Goal: Navigation & Orientation: Understand site structure

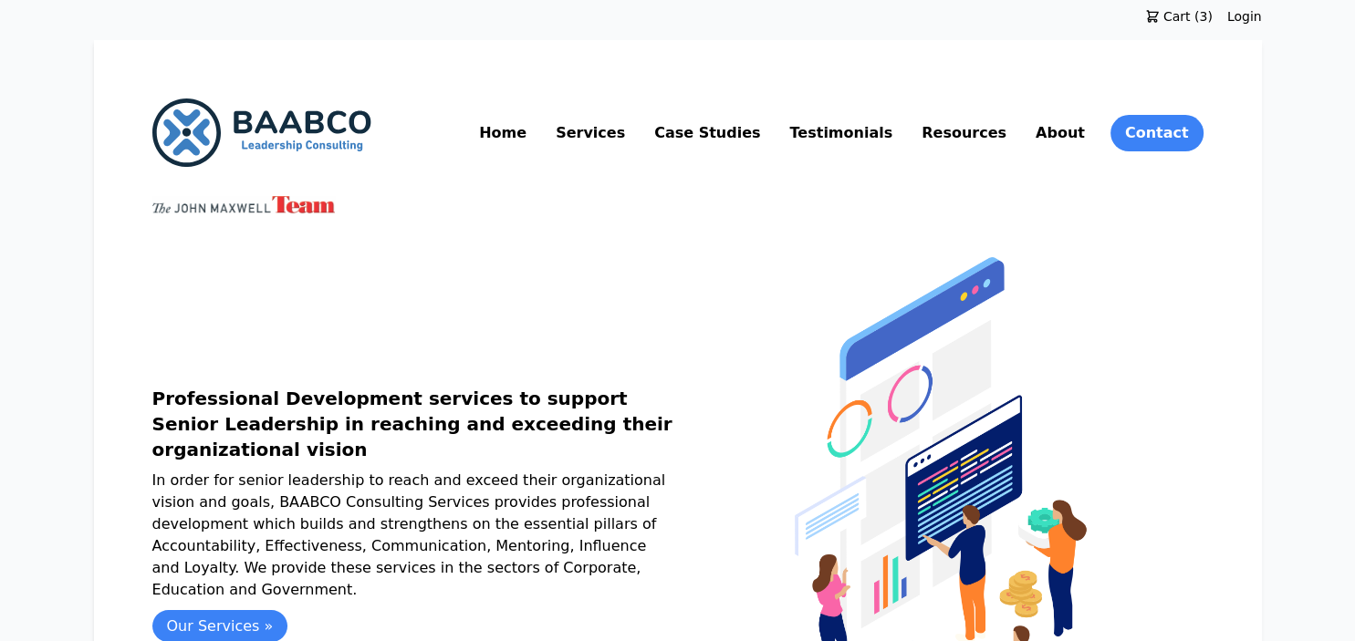
click at [628, 132] on link "Services" at bounding box center [590, 133] width 77 height 29
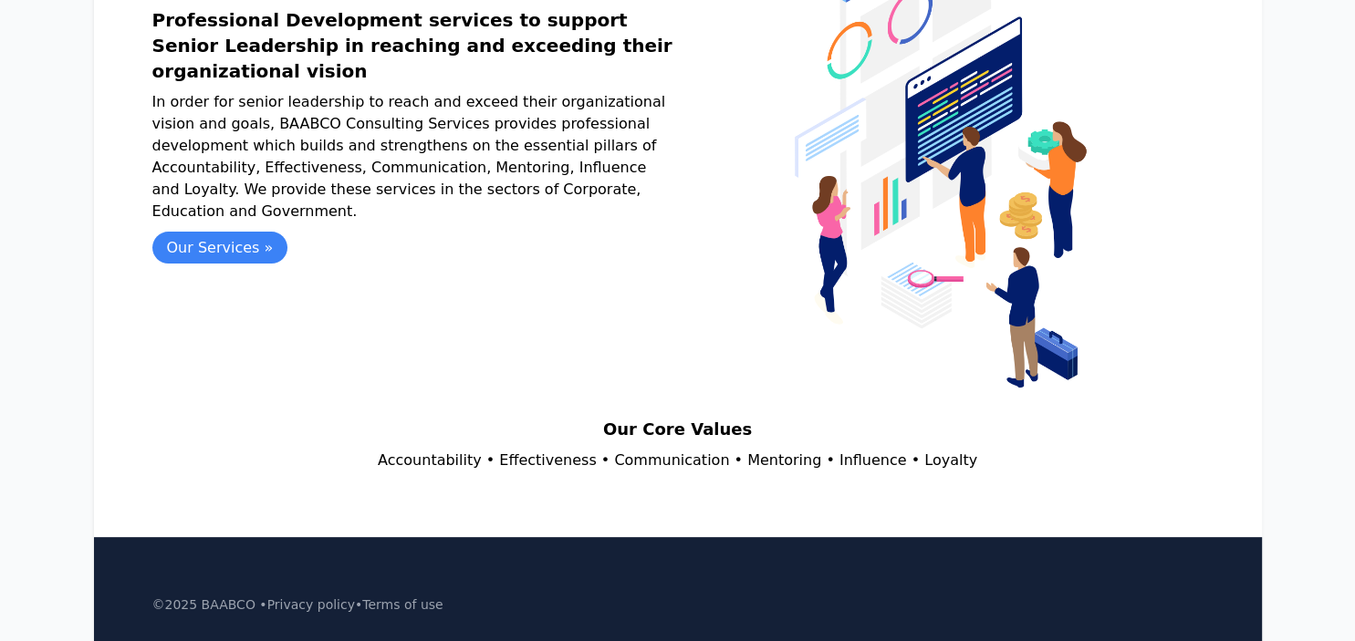
scroll to position [468, 0]
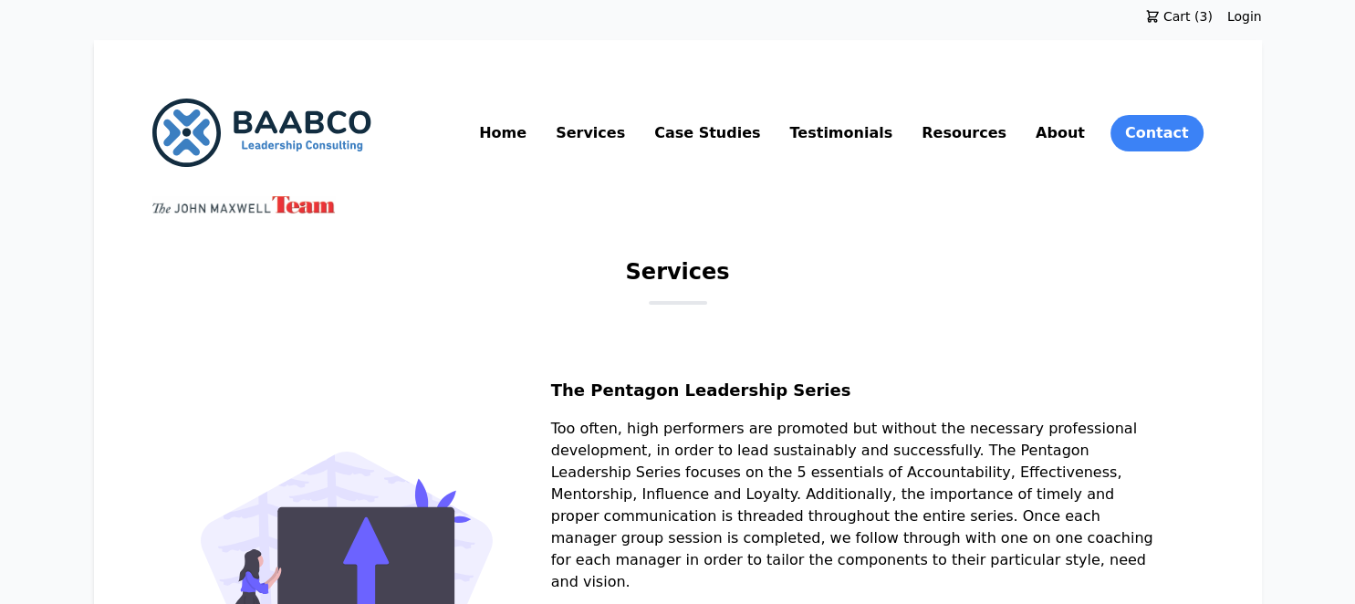
click at [628, 133] on link "Services" at bounding box center [590, 133] width 77 height 29
click at [971, 134] on link "Resources" at bounding box center [964, 133] width 92 height 29
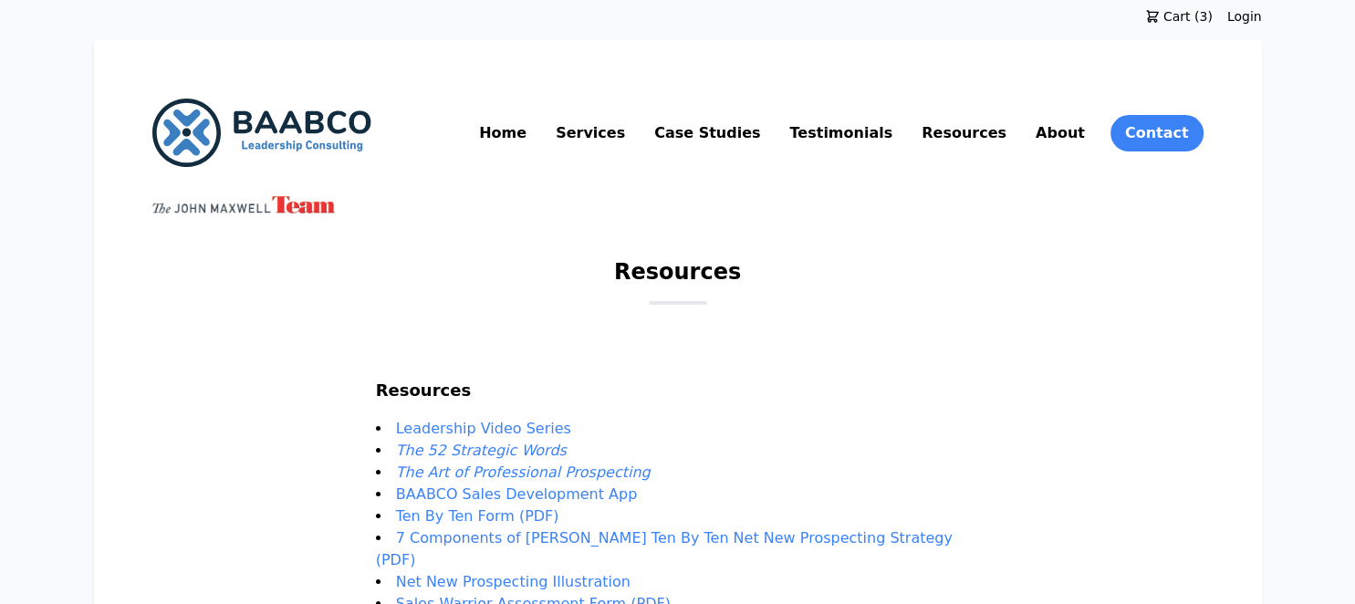
click at [262, 133] on img at bounding box center [261, 133] width 219 height 68
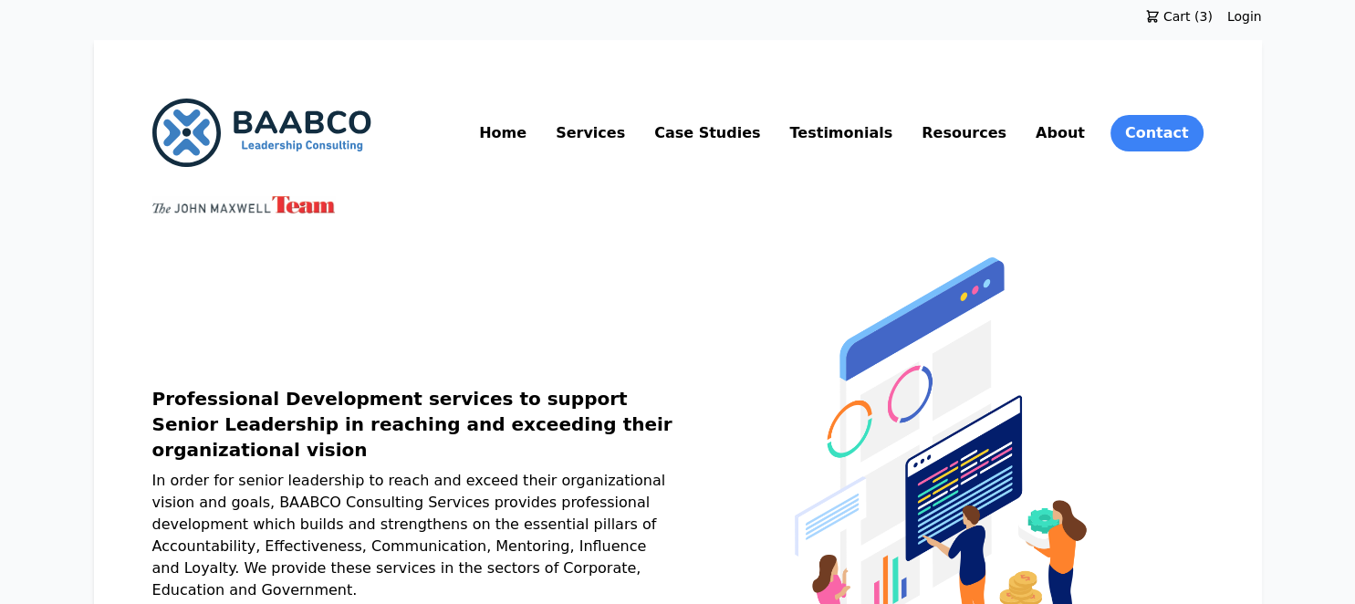
click at [1067, 135] on link "About" at bounding box center [1060, 133] width 57 height 29
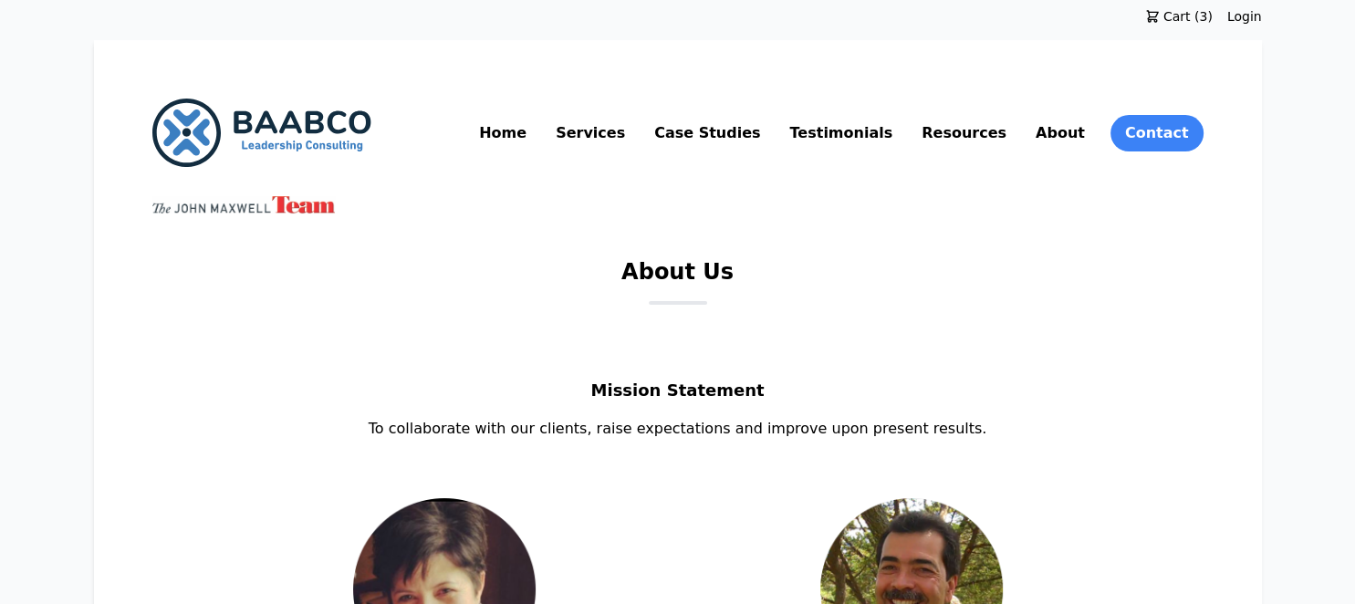
click at [763, 129] on link "Case Studies" at bounding box center [706, 133] width 113 height 29
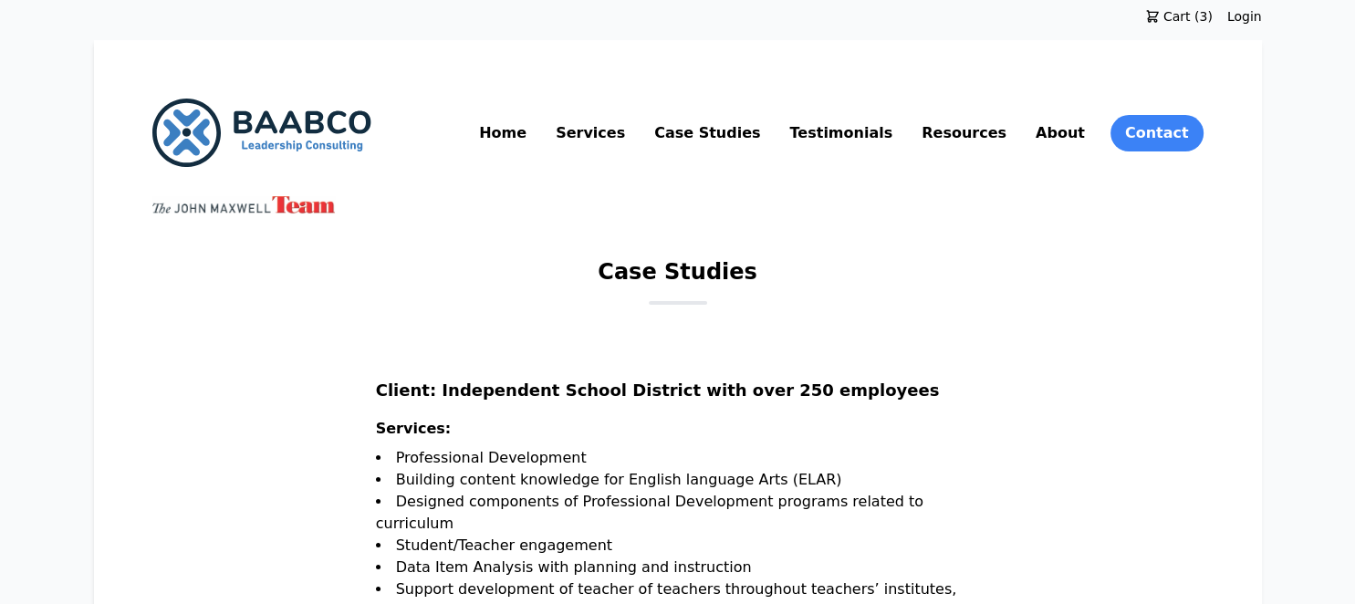
click at [628, 133] on link "Services" at bounding box center [590, 133] width 77 height 29
